Goal: Task Accomplishment & Management: Use online tool/utility

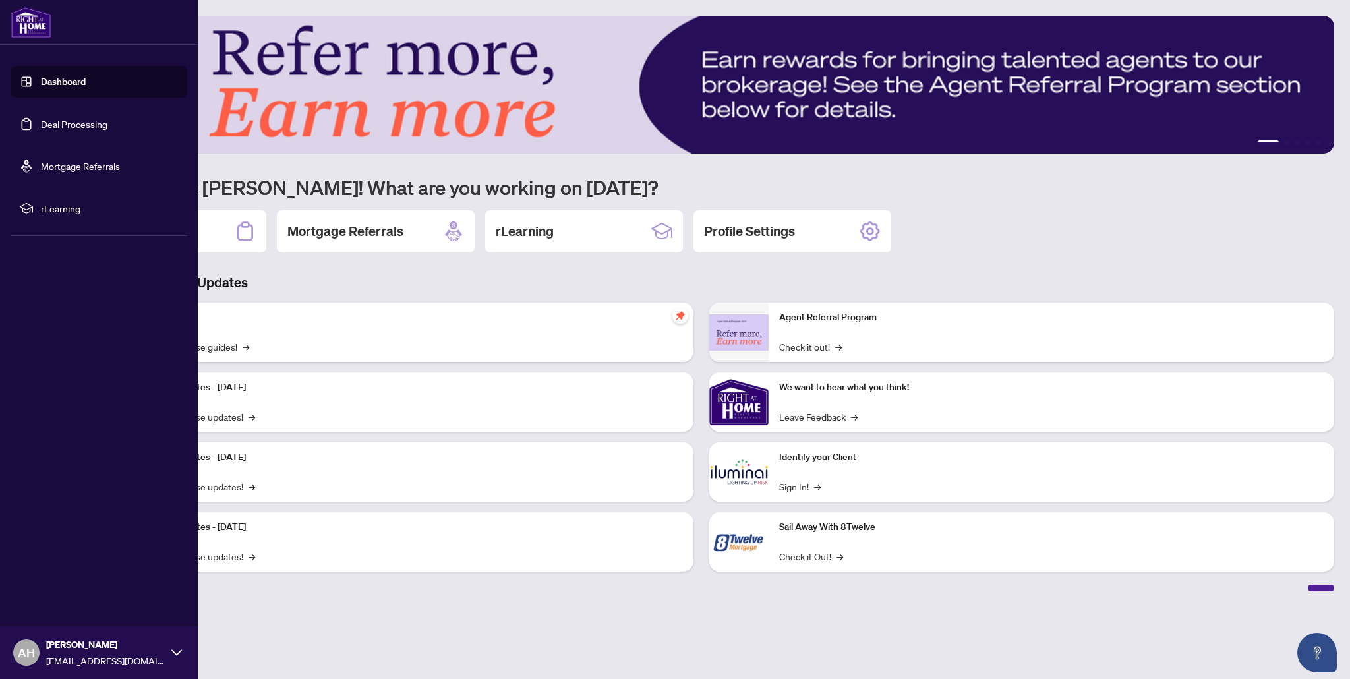
click at [41, 82] on link "Dashboard" at bounding box center [63, 82] width 45 height 12
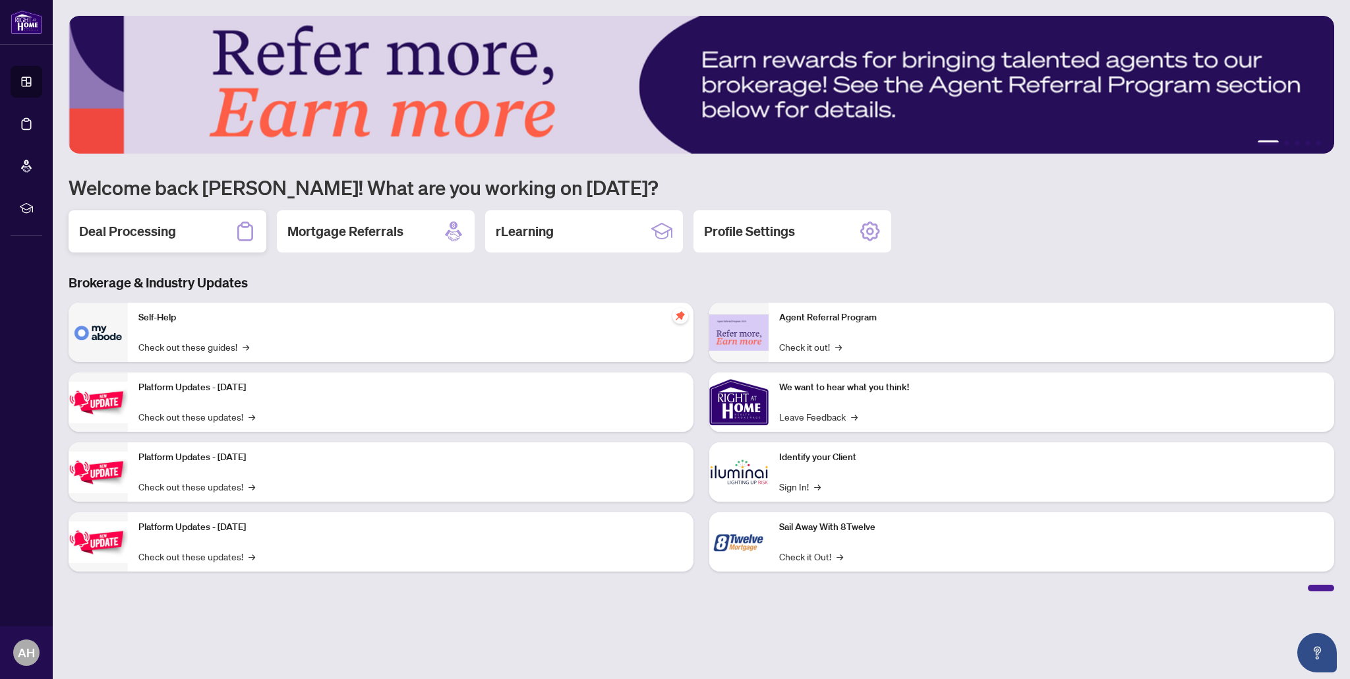
click at [222, 240] on div "Deal Processing" at bounding box center [168, 231] width 198 height 42
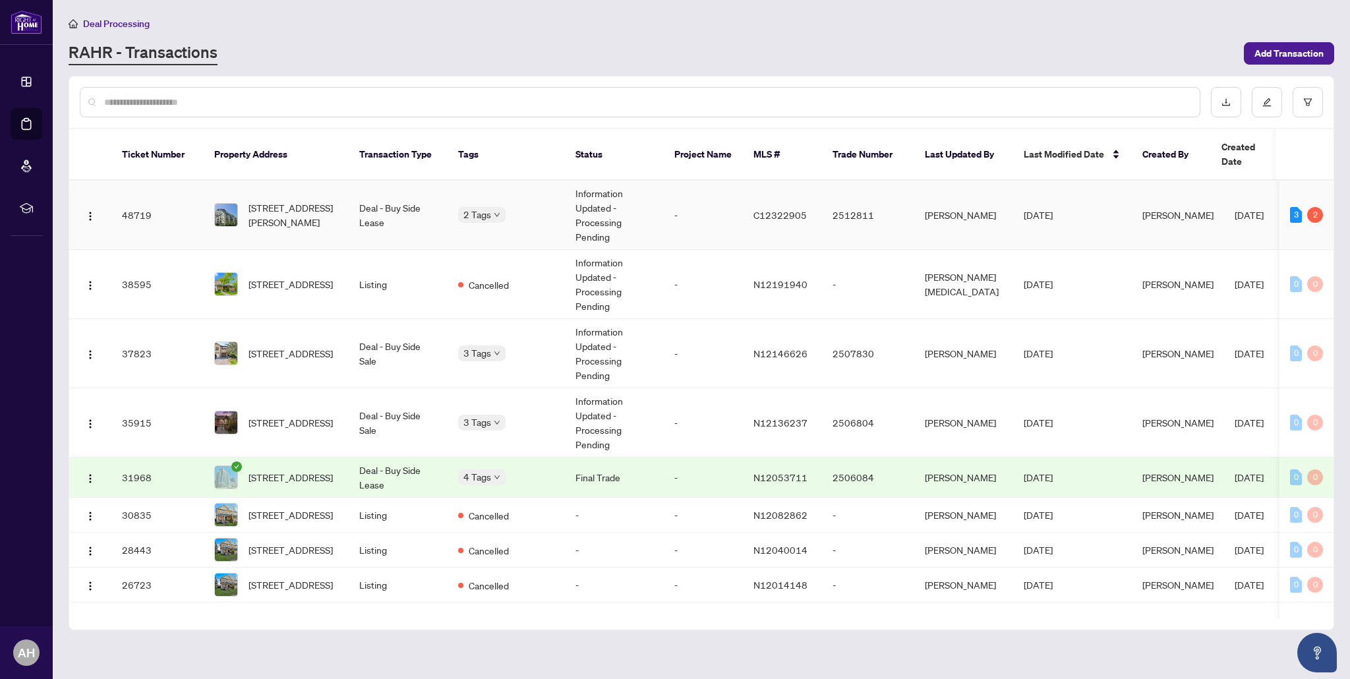
click at [316, 200] on span "[STREET_ADDRESS][PERSON_NAME]" at bounding box center [293, 214] width 90 height 29
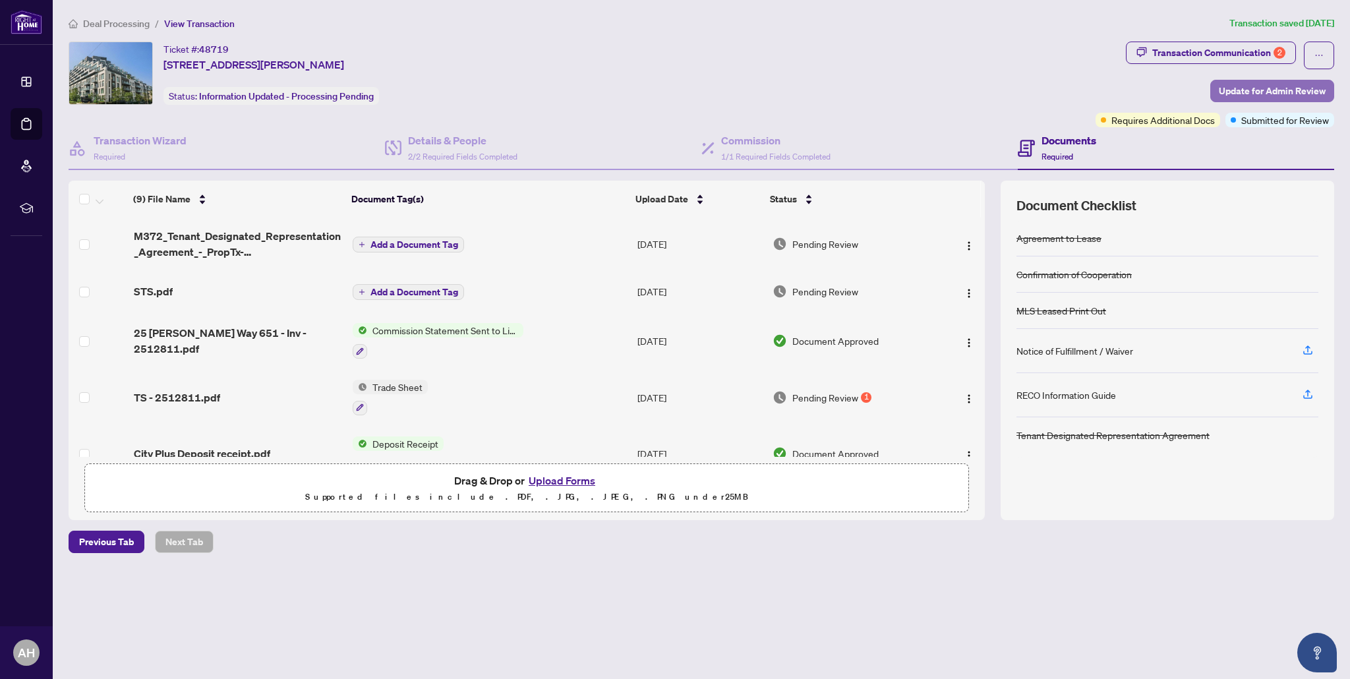
click at [1265, 84] on span "Update for Admin Review" at bounding box center [1272, 90] width 107 height 21
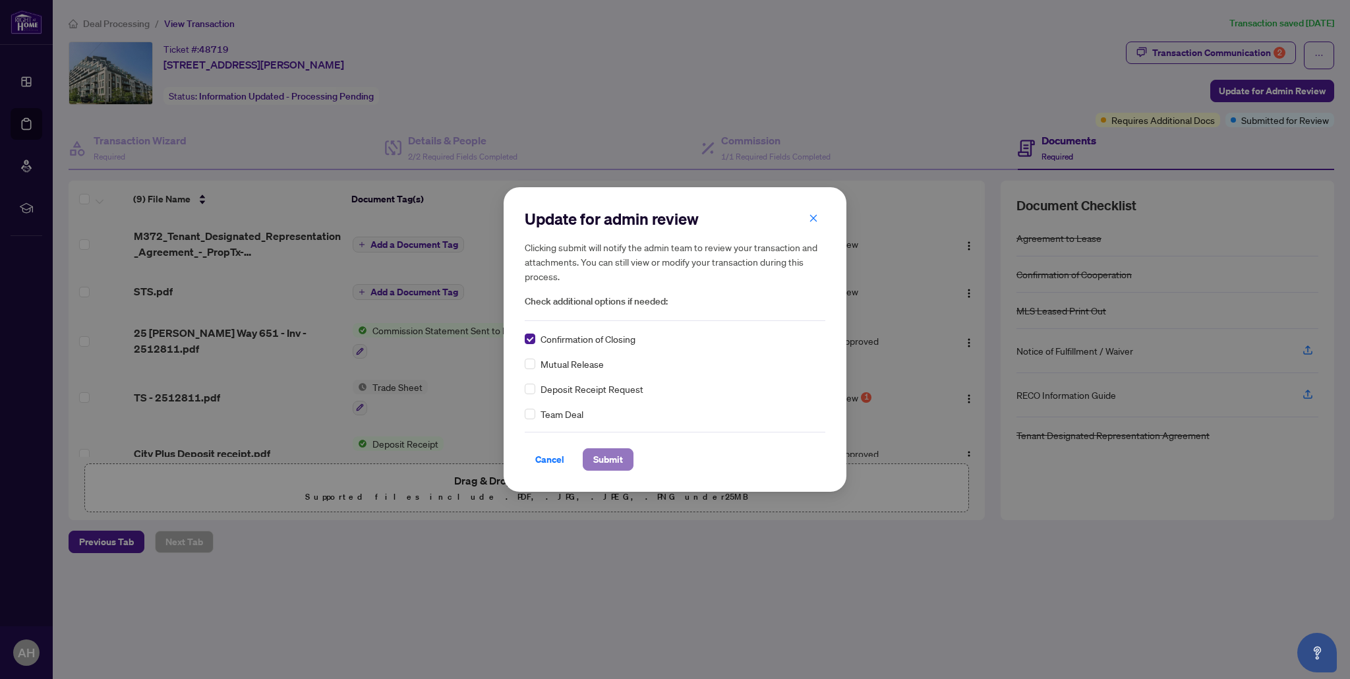
click at [602, 465] on span "Submit" at bounding box center [608, 459] width 30 height 21
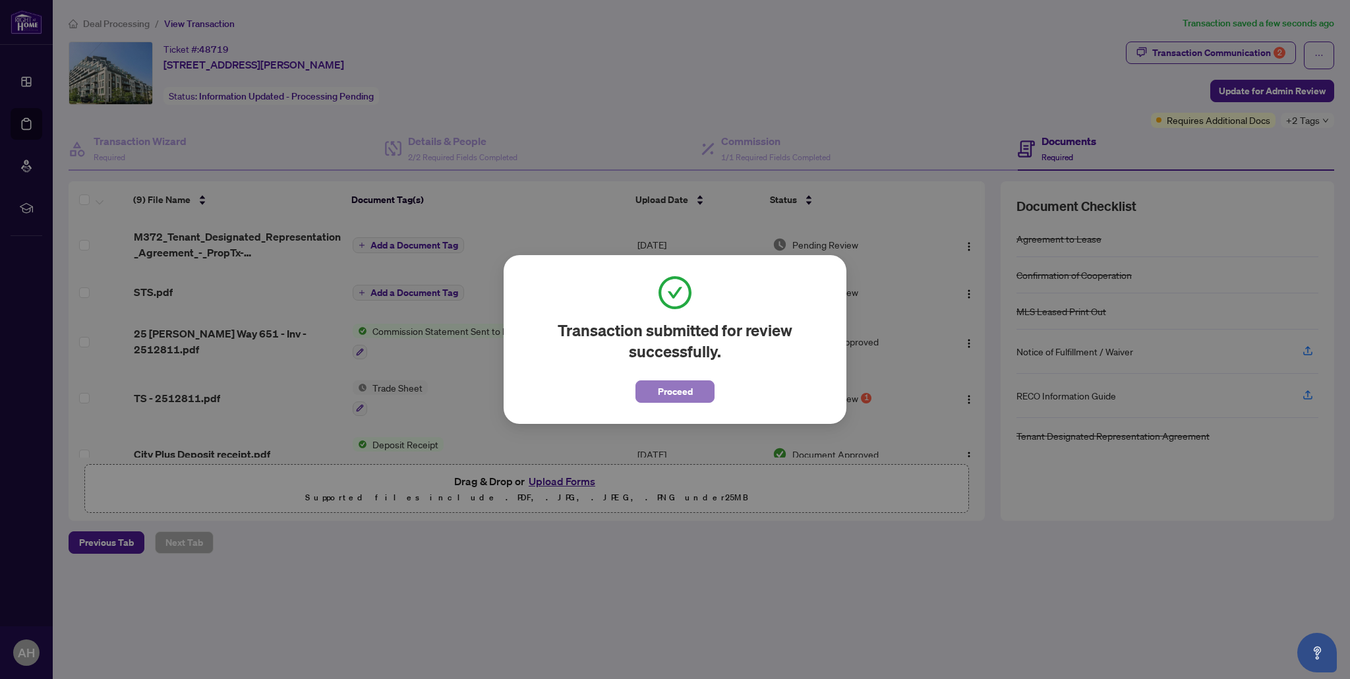
click at [678, 392] on span "Proceed" at bounding box center [675, 391] width 35 height 21
